Goal: Task Accomplishment & Management: Use online tool/utility

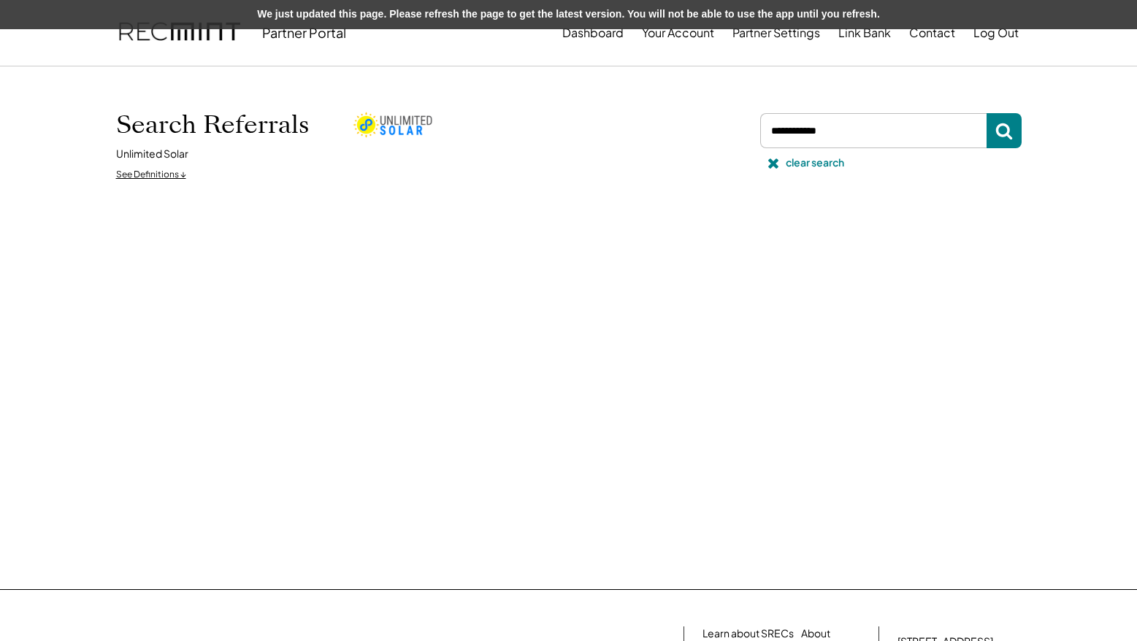
click at [853, 133] on input "input" at bounding box center [873, 130] width 226 height 35
click at [807, 166] on div "clear search" at bounding box center [815, 163] width 58 height 15
click at [801, 162] on div "clear search" at bounding box center [815, 163] width 58 height 15
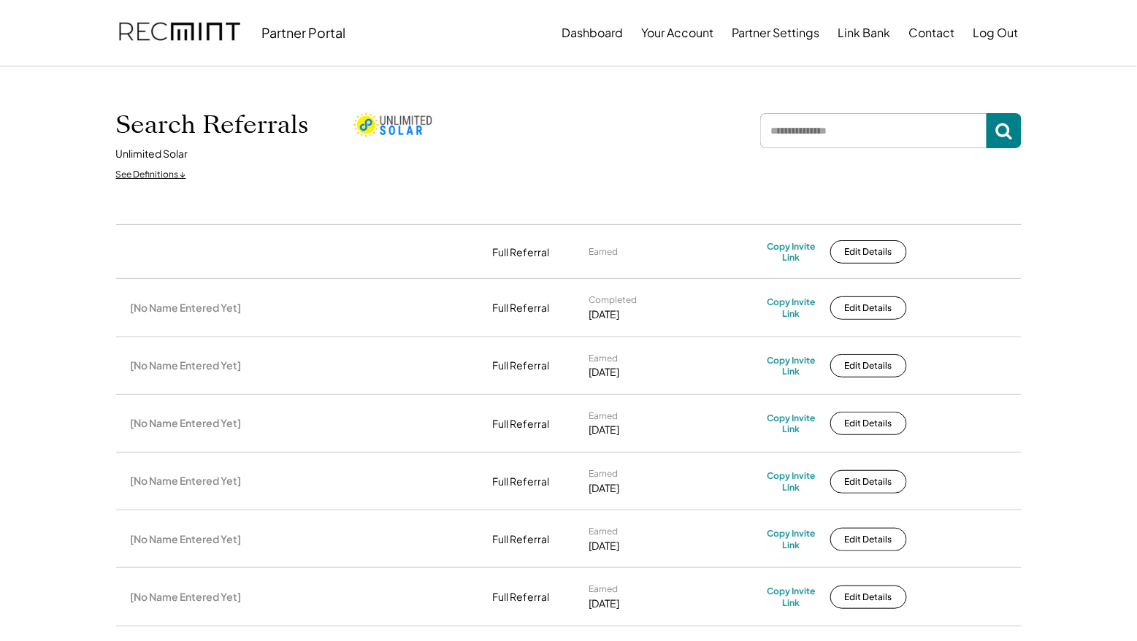
click at [843, 127] on input "input" at bounding box center [873, 130] width 226 height 35
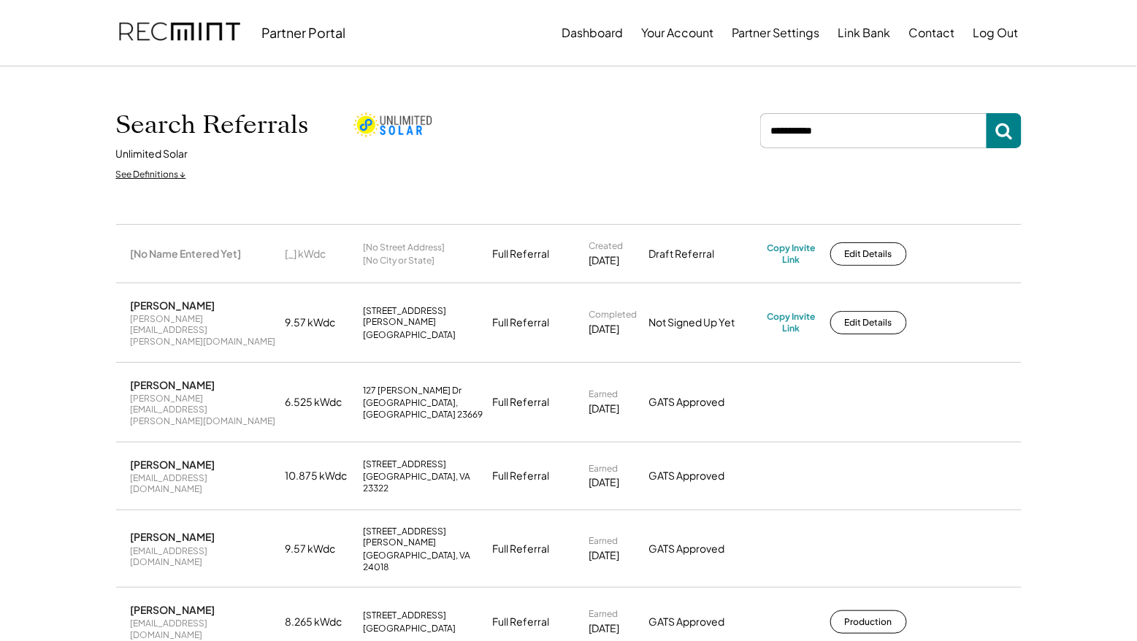
click at [906, 134] on input "input" at bounding box center [873, 130] width 226 height 35
type input "*"
type input "**********"
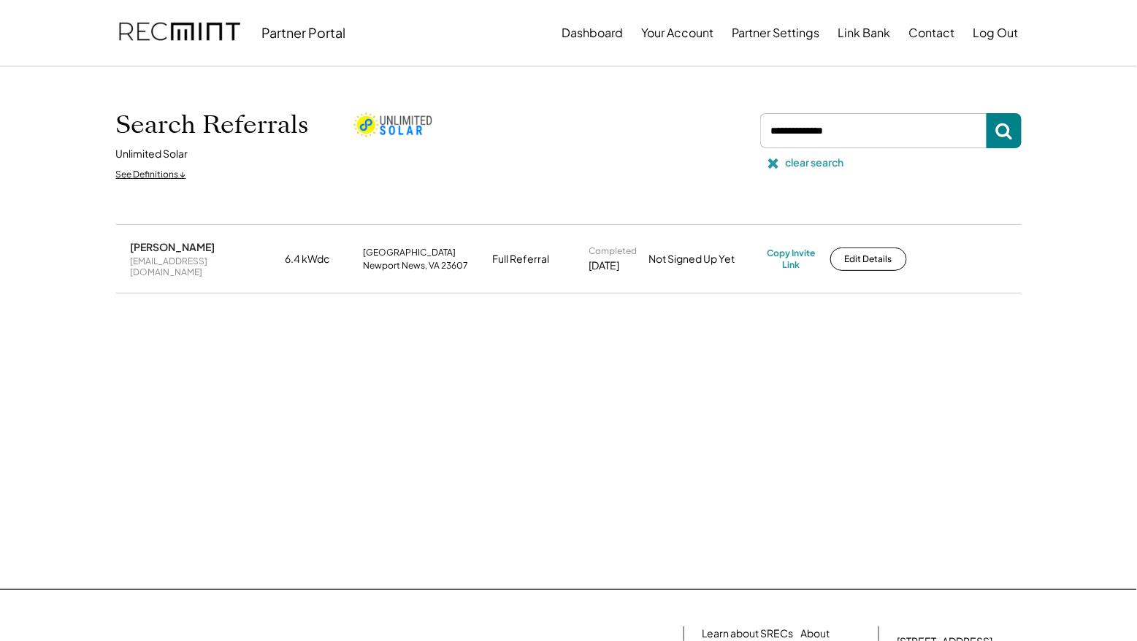
click at [830, 164] on div "clear search" at bounding box center [815, 163] width 58 height 15
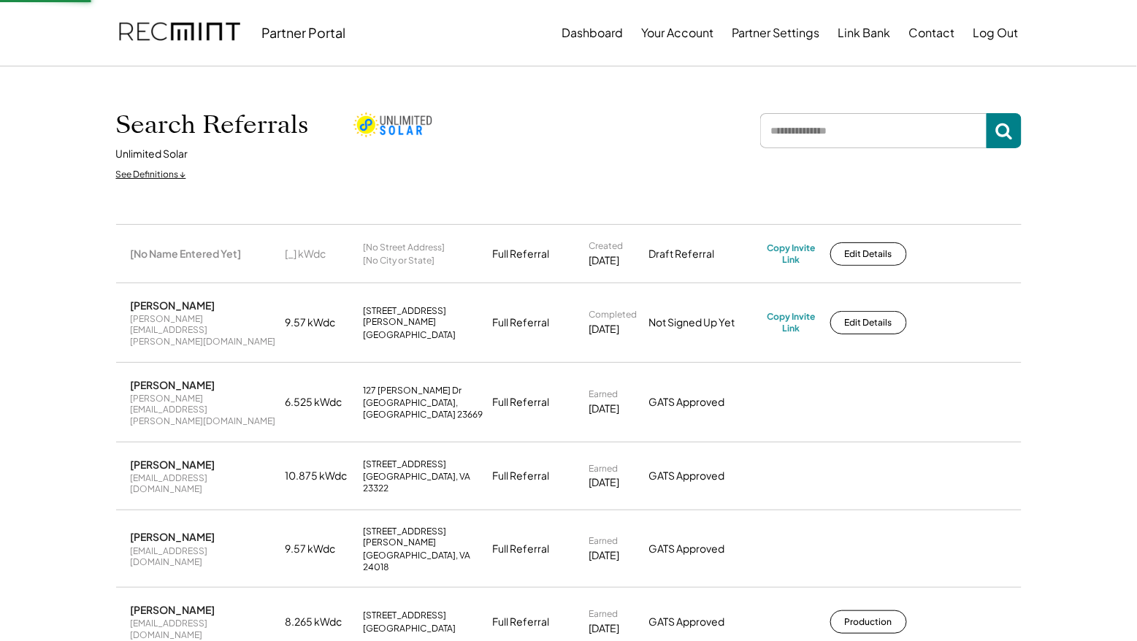
click at [809, 138] on input "input" at bounding box center [873, 130] width 226 height 35
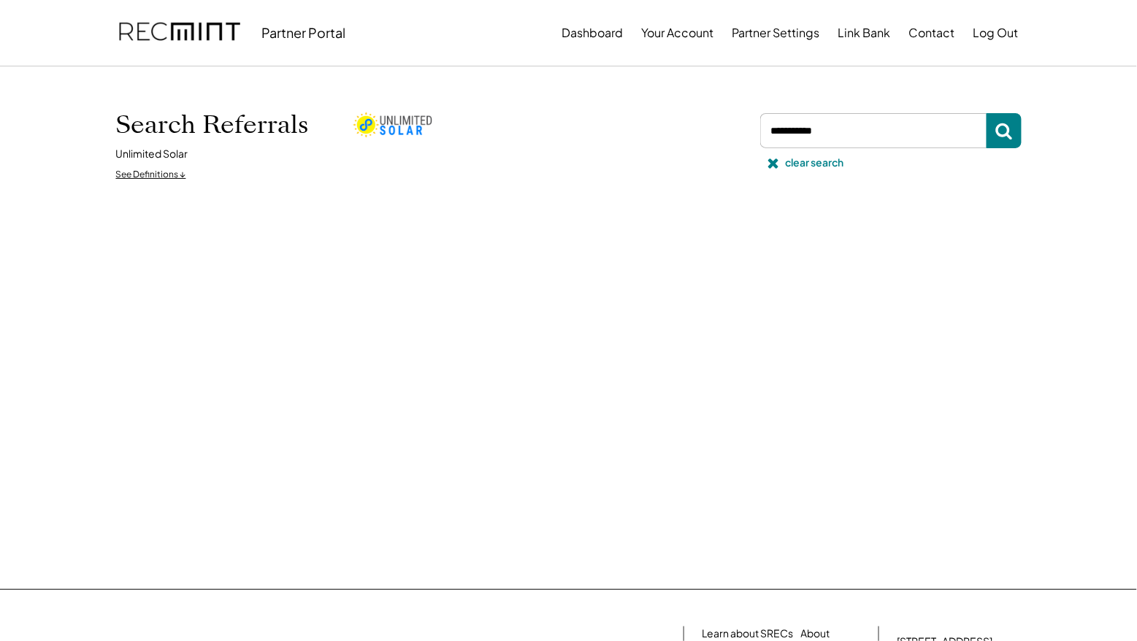
click at [844, 131] on input "input" at bounding box center [873, 130] width 226 height 35
type input "*"
click at [863, 137] on input "input" at bounding box center [873, 130] width 226 height 35
click at [775, 133] on input "input" at bounding box center [873, 130] width 226 height 35
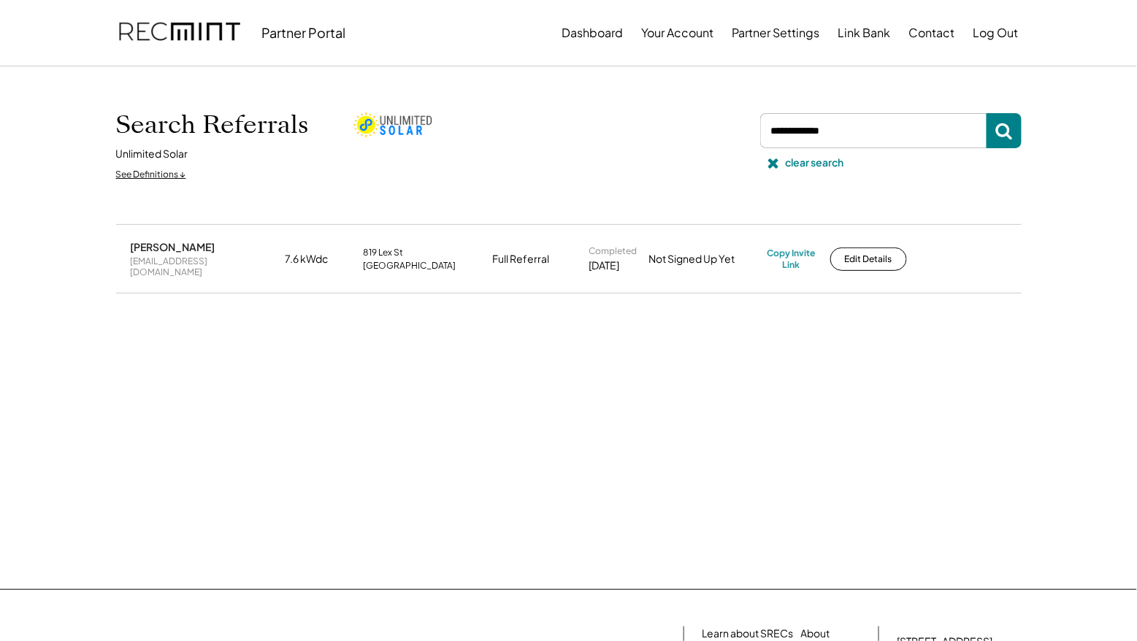
click at [839, 135] on input "input" at bounding box center [873, 130] width 226 height 35
type input "*"
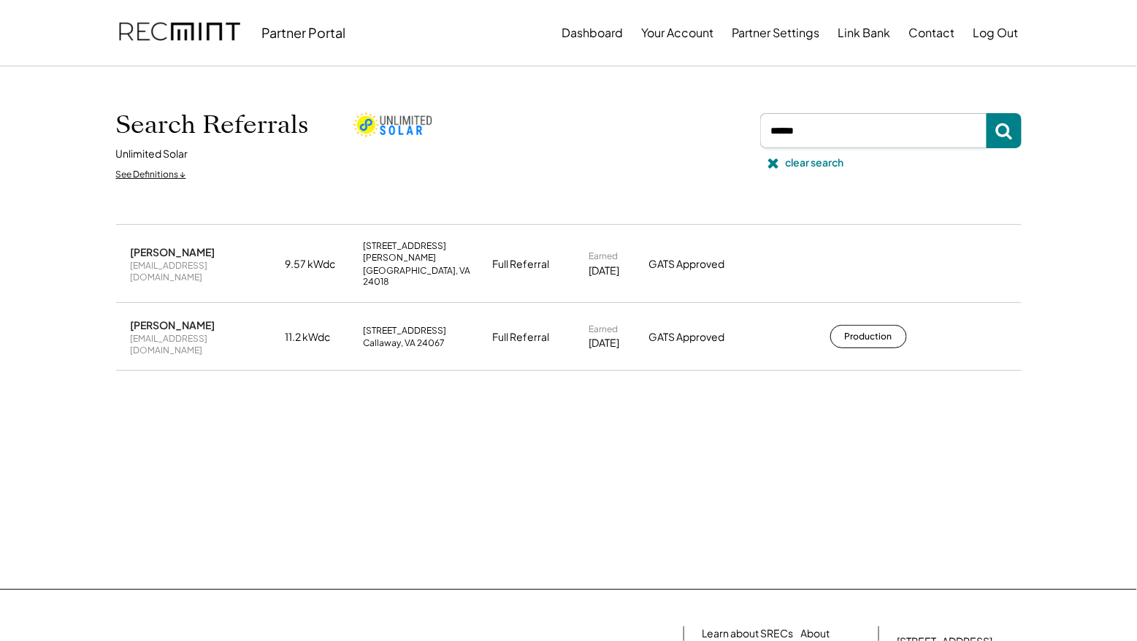
click at [843, 128] on input "input" at bounding box center [873, 130] width 226 height 35
type input "*"
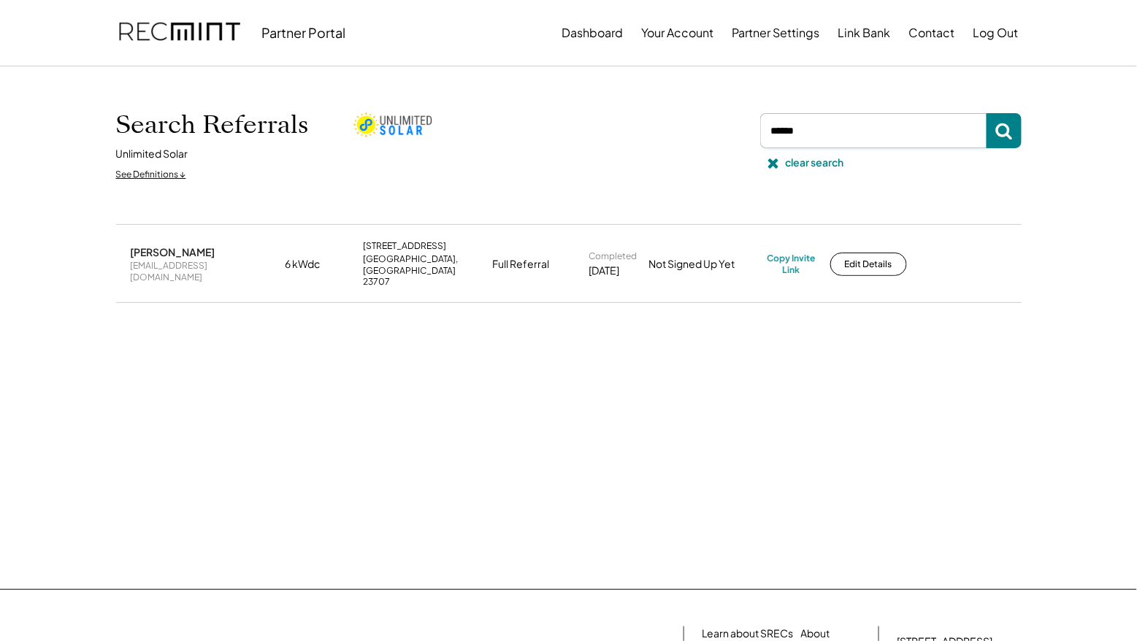
click at [819, 130] on input "input" at bounding box center [873, 130] width 226 height 35
type input "*"
type input "**********"
click at [824, 154] on div "clear search" at bounding box center [888, 162] width 266 height 29
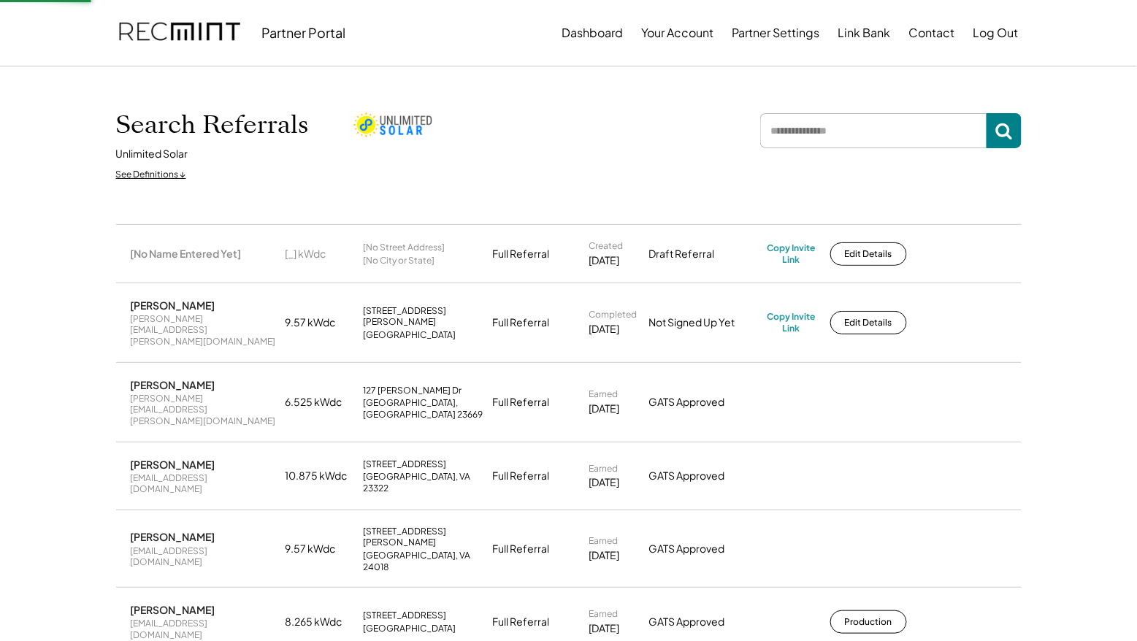
click at [802, 132] on input "input" at bounding box center [873, 130] width 226 height 35
type input "****"
